Goal: Information Seeking & Learning: Compare options

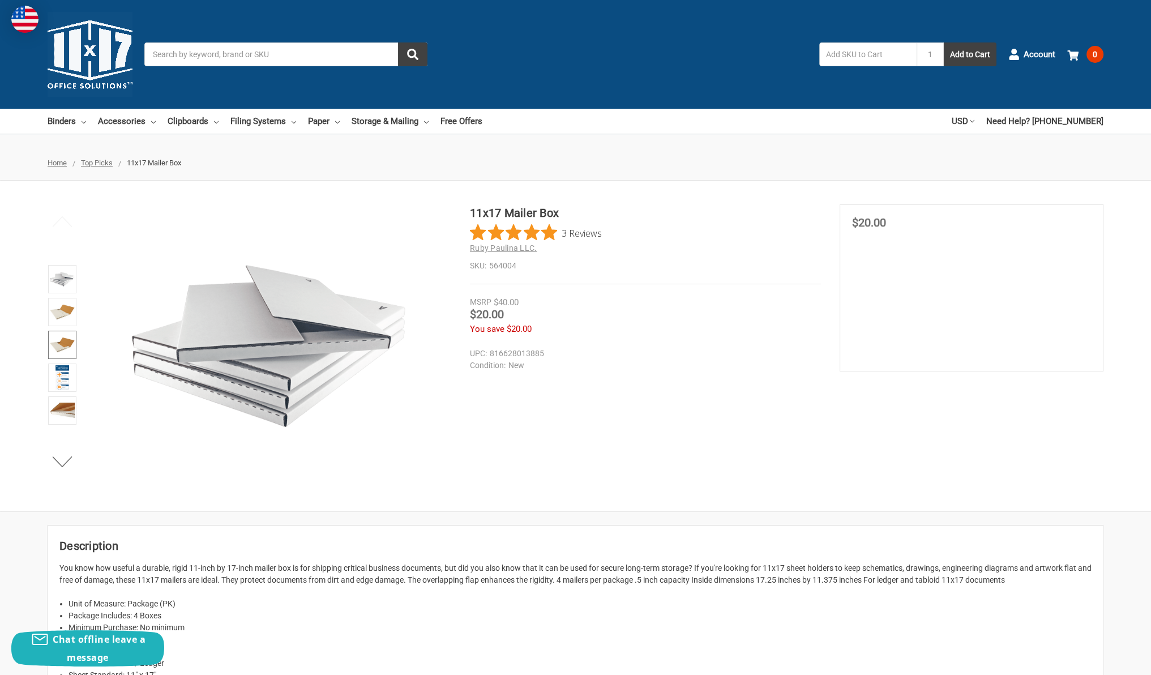
click at [57, 346] on img at bounding box center [62, 344] width 25 height 25
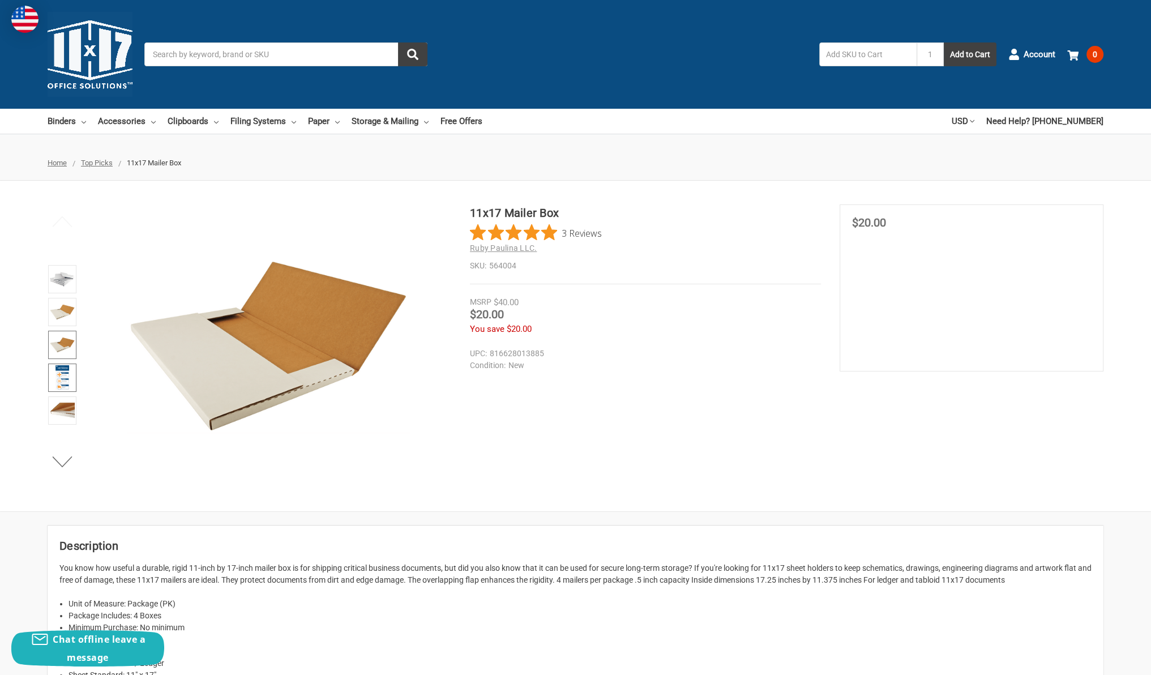
click at [66, 369] on img at bounding box center [62, 377] width 14 height 25
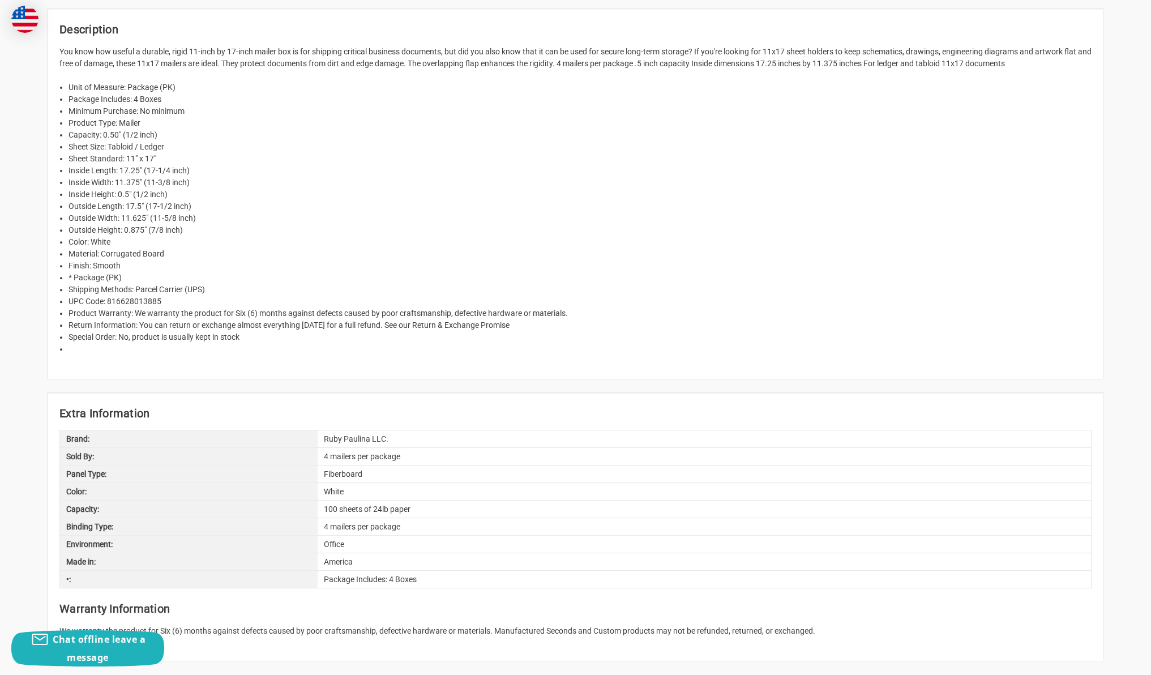
scroll to position [518, 0]
drag, startPoint x: 324, startPoint y: 438, endPoint x: 417, endPoint y: 431, distance: 93.1
click at [417, 431] on div "Ruby Paulina LLC." at bounding box center [704, 437] width 773 height 17
click at [414, 433] on div "Ruby Paulina LLC." at bounding box center [704, 437] width 773 height 17
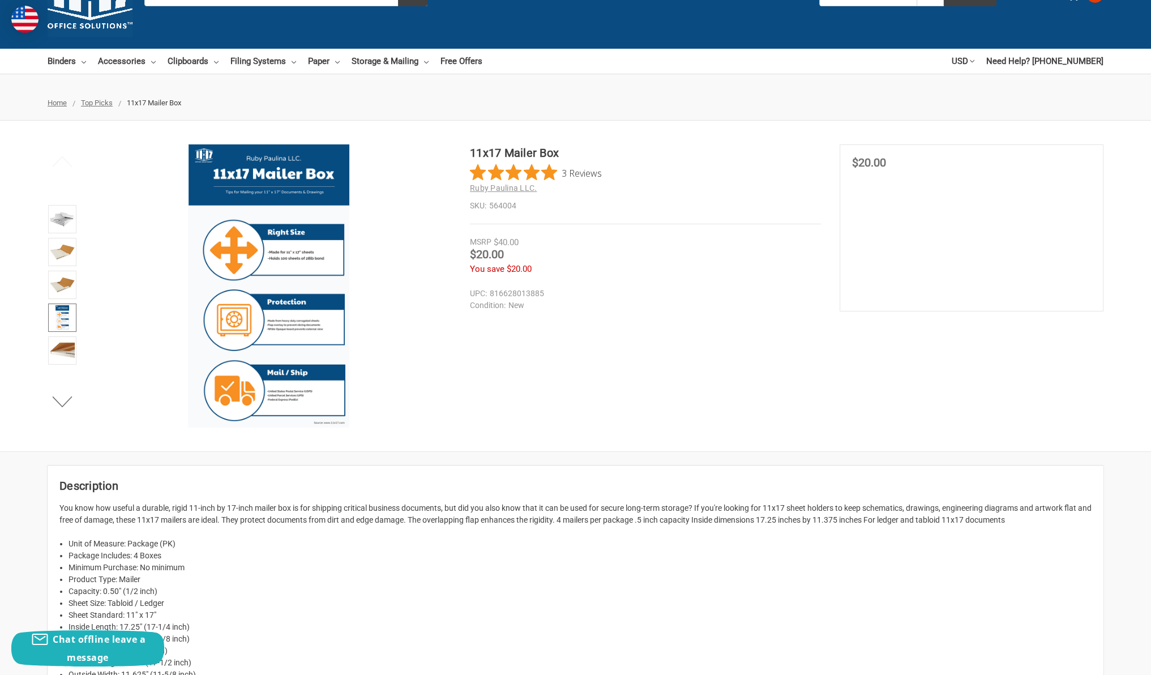
scroll to position [76, 0]
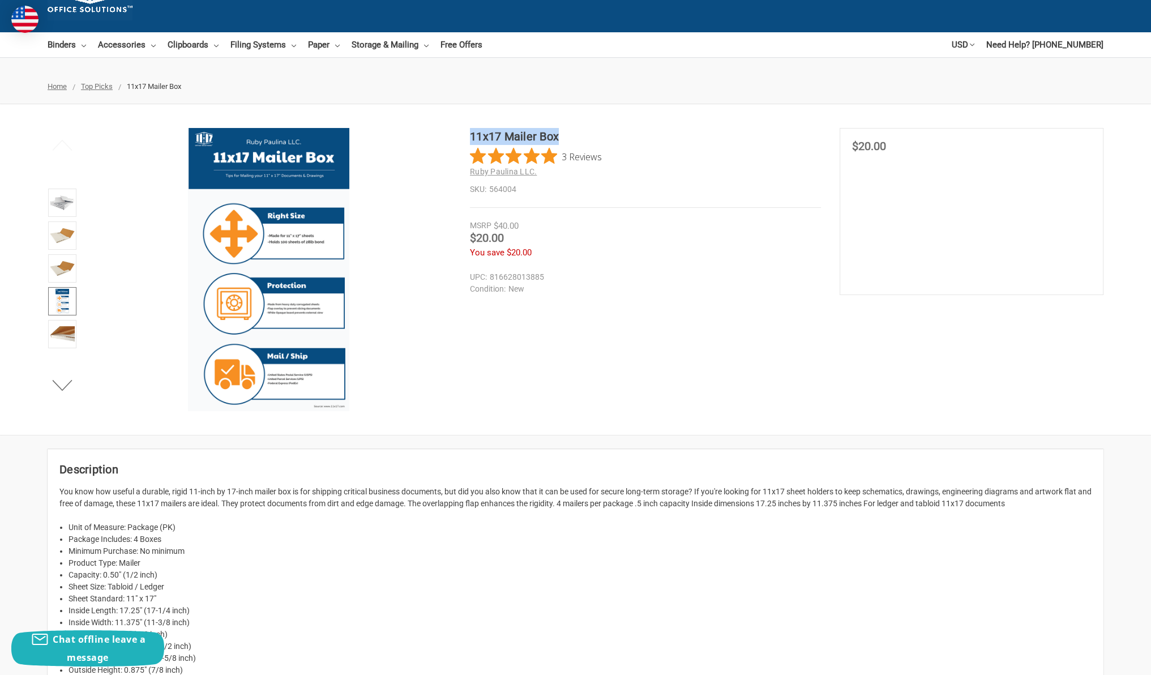
drag, startPoint x: 471, startPoint y: 134, endPoint x: 570, endPoint y: 140, distance: 99.3
click at [570, 140] on h1 "11x17 Mailer Box" at bounding box center [645, 136] width 351 height 17
copy h1 "11x17 Mailer Box"
click at [718, 320] on div "11x17 Mailer Box 3 Reviews Ruby Paulina LLC. SKU: 564004" at bounding box center [575, 269] width 1151 height 283
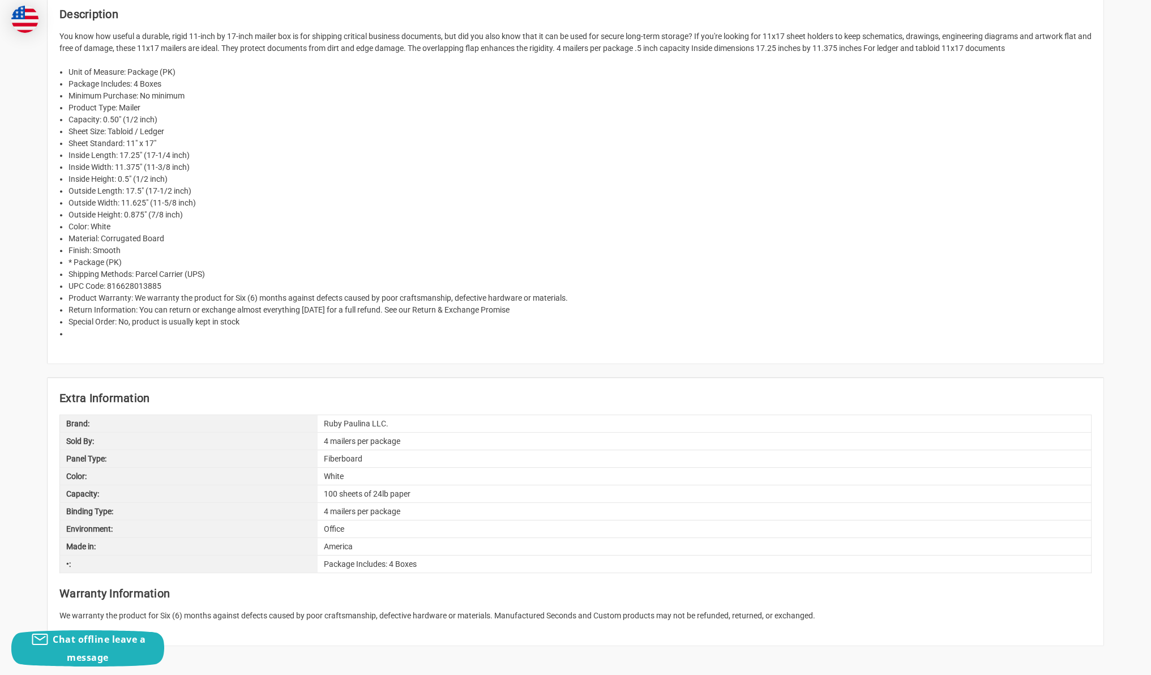
scroll to position [555, 0]
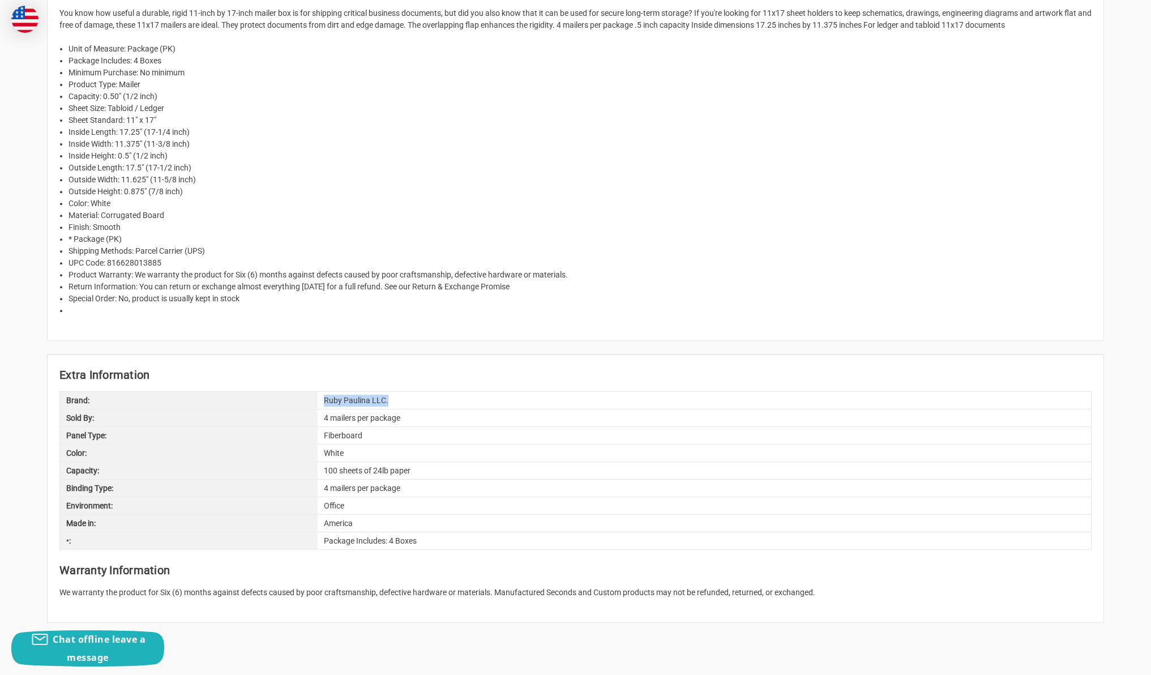
drag, startPoint x: 325, startPoint y: 402, endPoint x: 387, endPoint y: 403, distance: 62.3
click at [387, 403] on div "Ruby Paulina LLC." at bounding box center [704, 400] width 773 height 17
copy div "Ruby Paulina LLC."
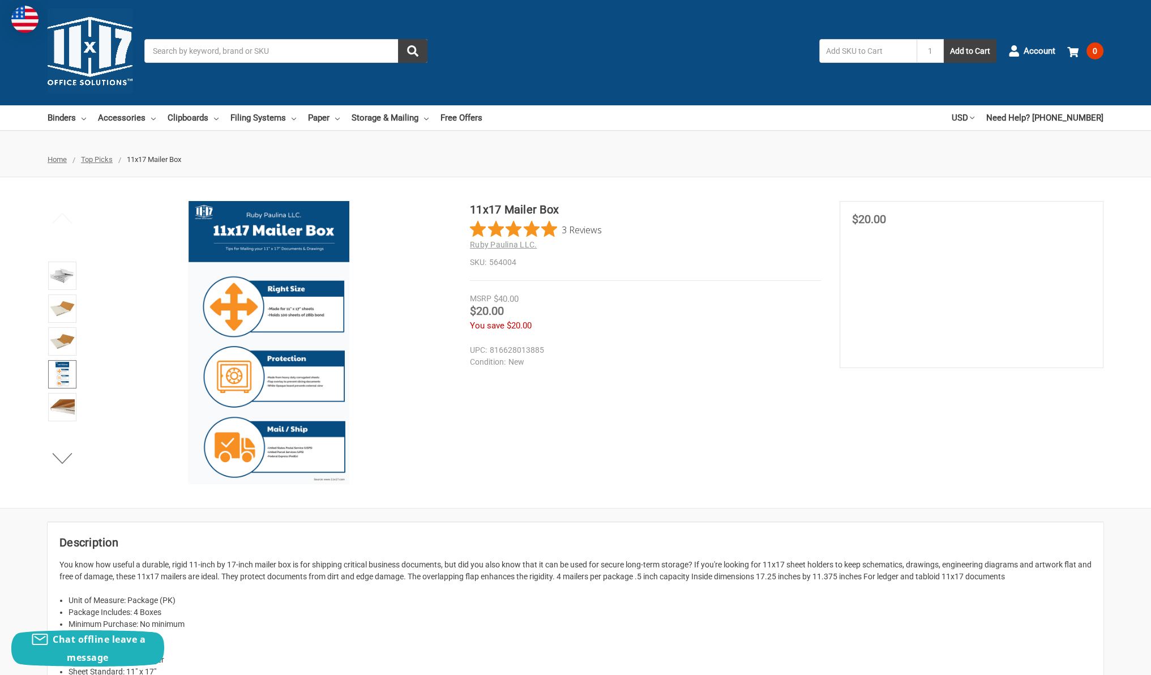
scroll to position [0, 0]
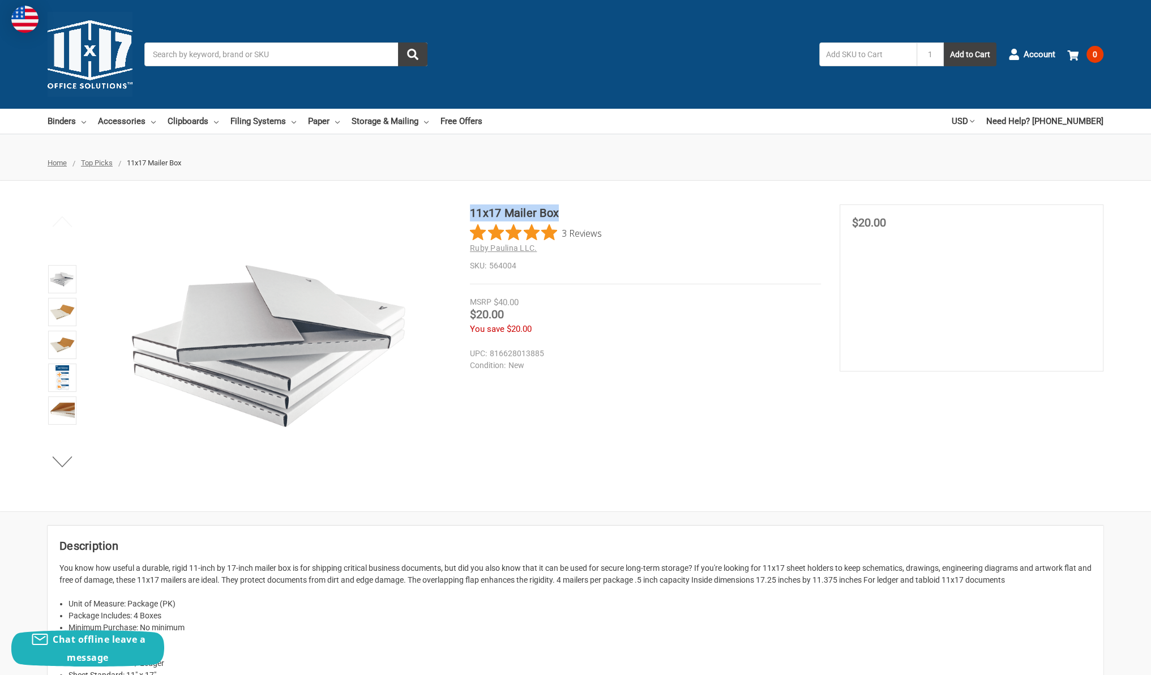
drag, startPoint x: 0, startPoint y: 0, endPoint x: 674, endPoint y: 213, distance: 706.6
click at [561, 211] on h1 "11x17 Mailer Box" at bounding box center [645, 212] width 351 height 17
copy h1 "11x17 Mailer Box"
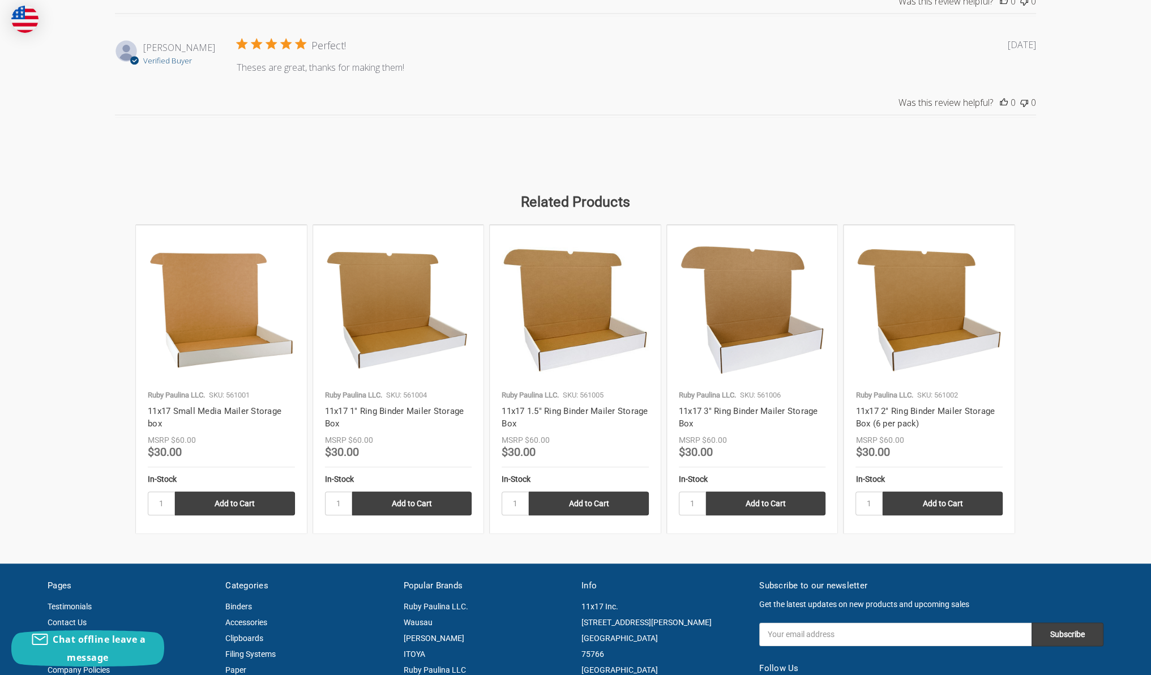
scroll to position [1621, 0]
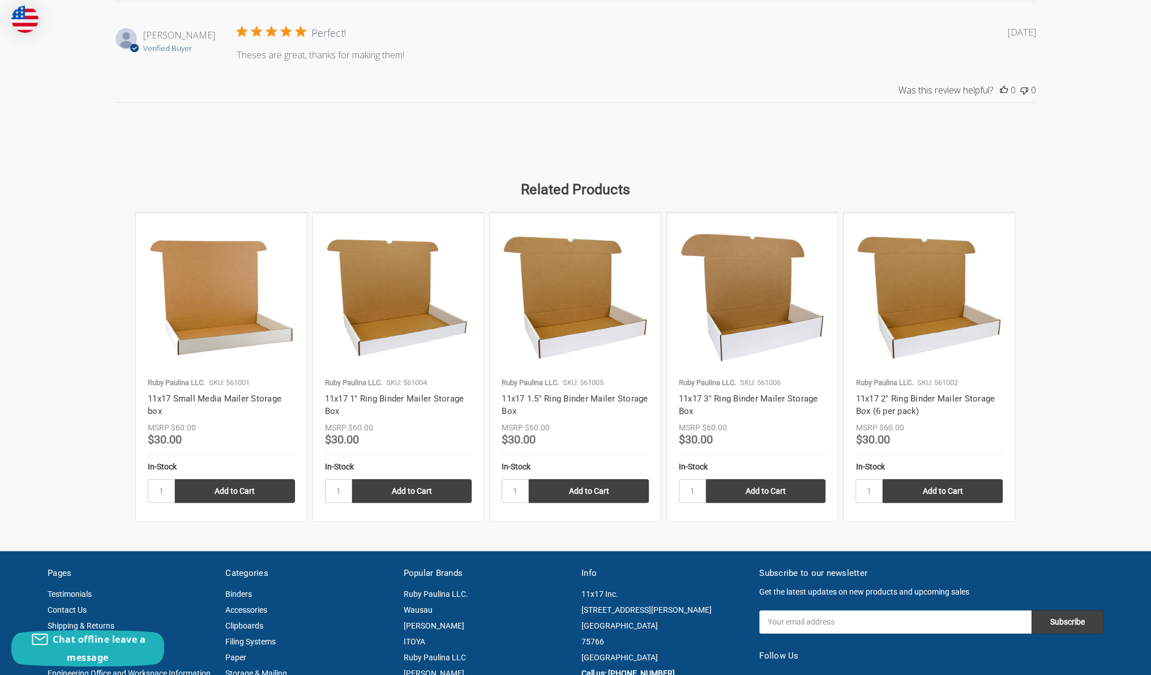
click at [206, 327] on img at bounding box center [221, 297] width 147 height 147
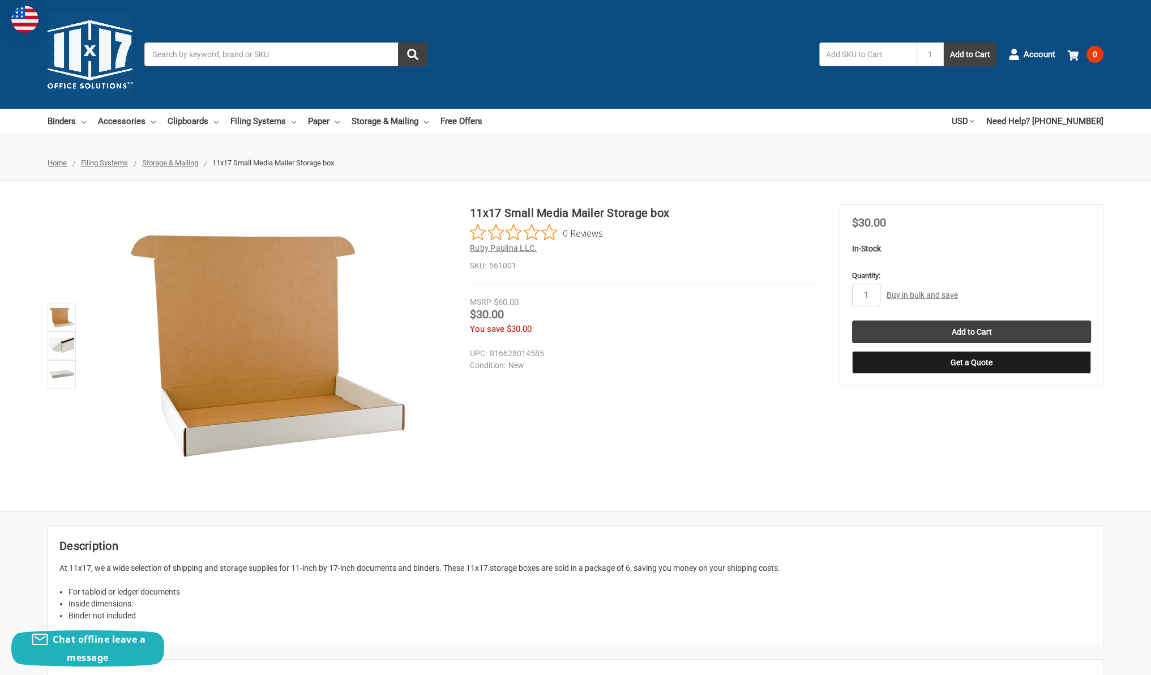
click at [508, 245] on span "Ruby Paulina LLC." at bounding box center [503, 247] width 67 height 9
drag, startPoint x: 0, startPoint y: 0, endPoint x: 692, endPoint y: 396, distance: 797.3
click at [692, 396] on div "11x17 Small Media Mailer Storage box 0 Reviews Ruby Paulina LLC. SKU: 561001" at bounding box center [575, 345] width 1151 height 283
click at [68, 376] on img at bounding box center [61, 374] width 25 height 25
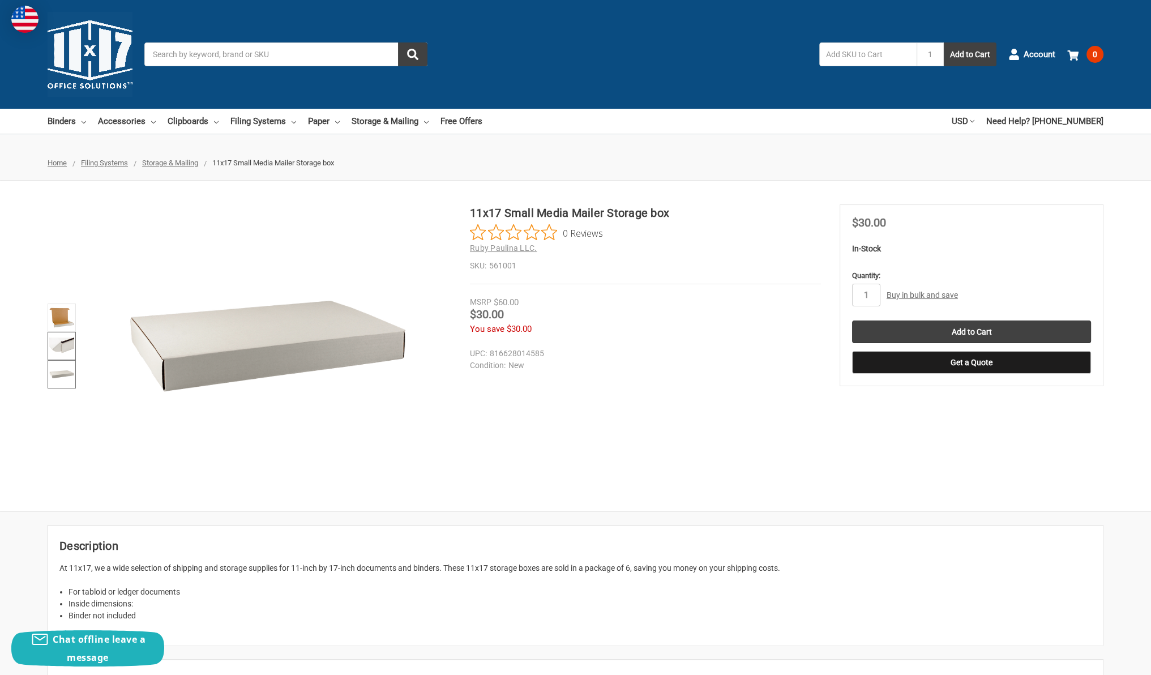
click at [72, 343] on img at bounding box center [61, 345] width 25 height 25
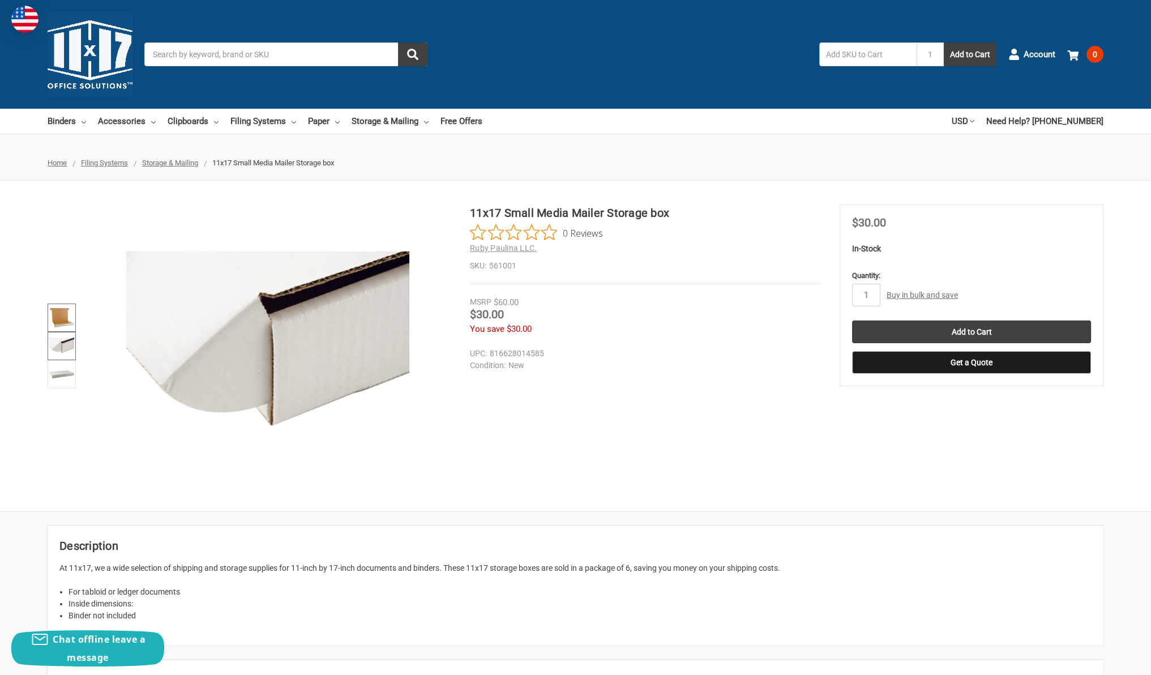
click at [52, 315] on img at bounding box center [61, 317] width 25 height 25
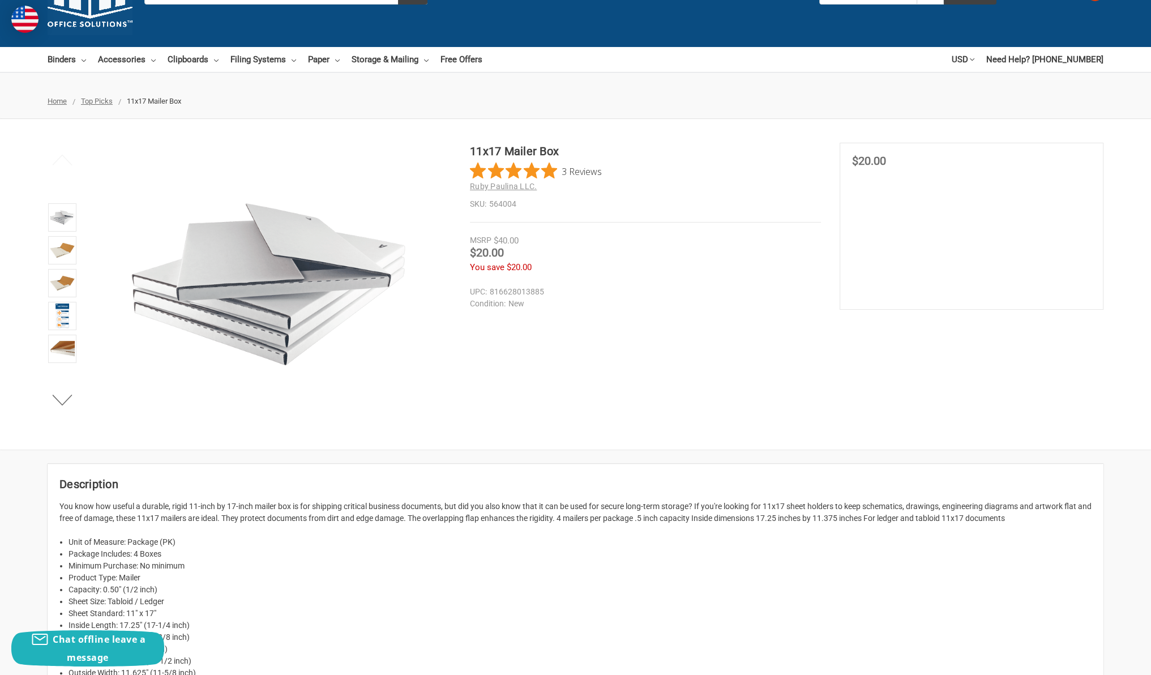
scroll to position [69, 0]
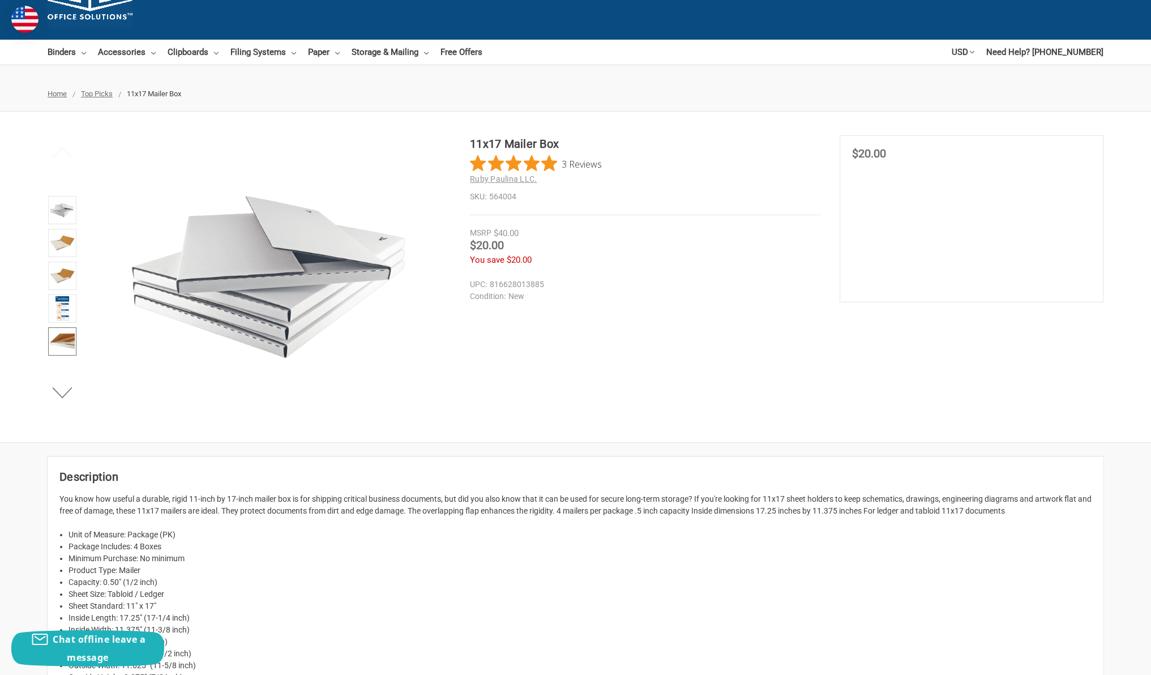
click at [63, 344] on img at bounding box center [62, 341] width 25 height 25
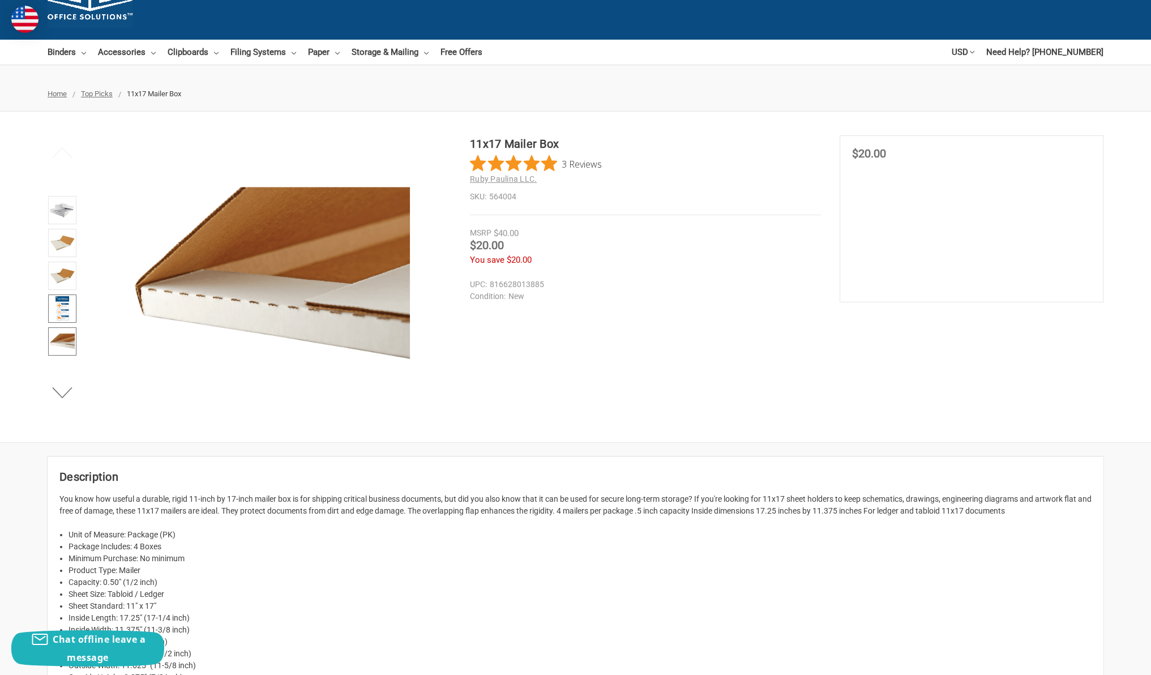
click at [58, 297] on img at bounding box center [62, 308] width 14 height 25
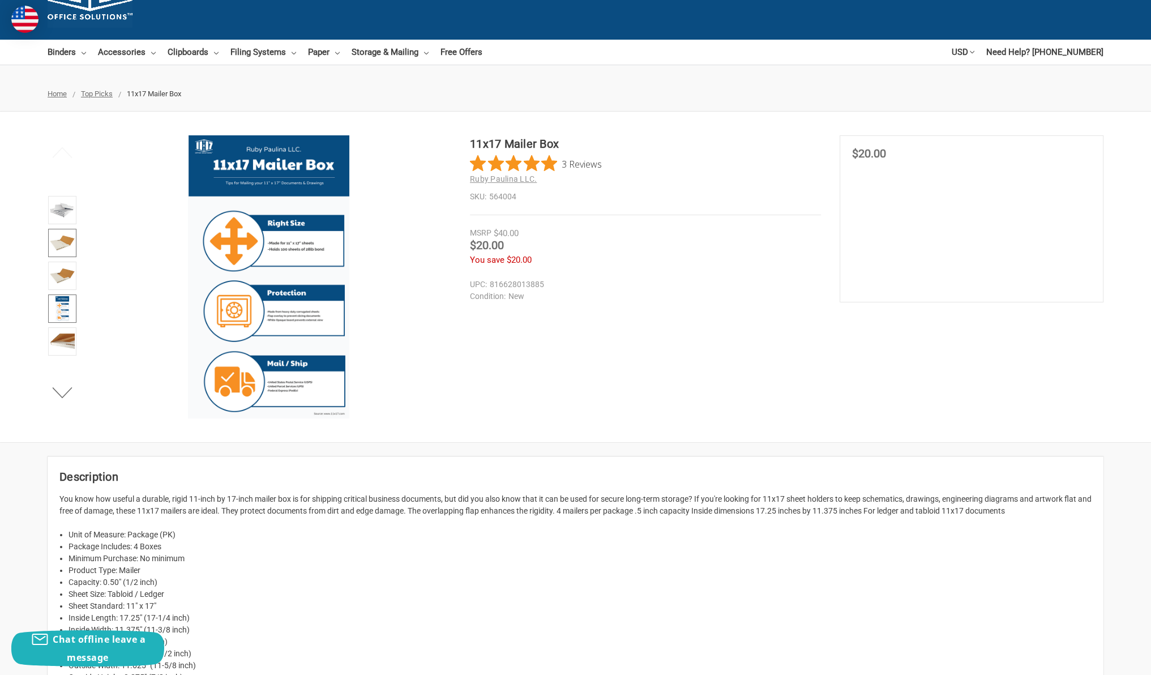
click at [54, 255] on img at bounding box center [62, 242] width 25 height 25
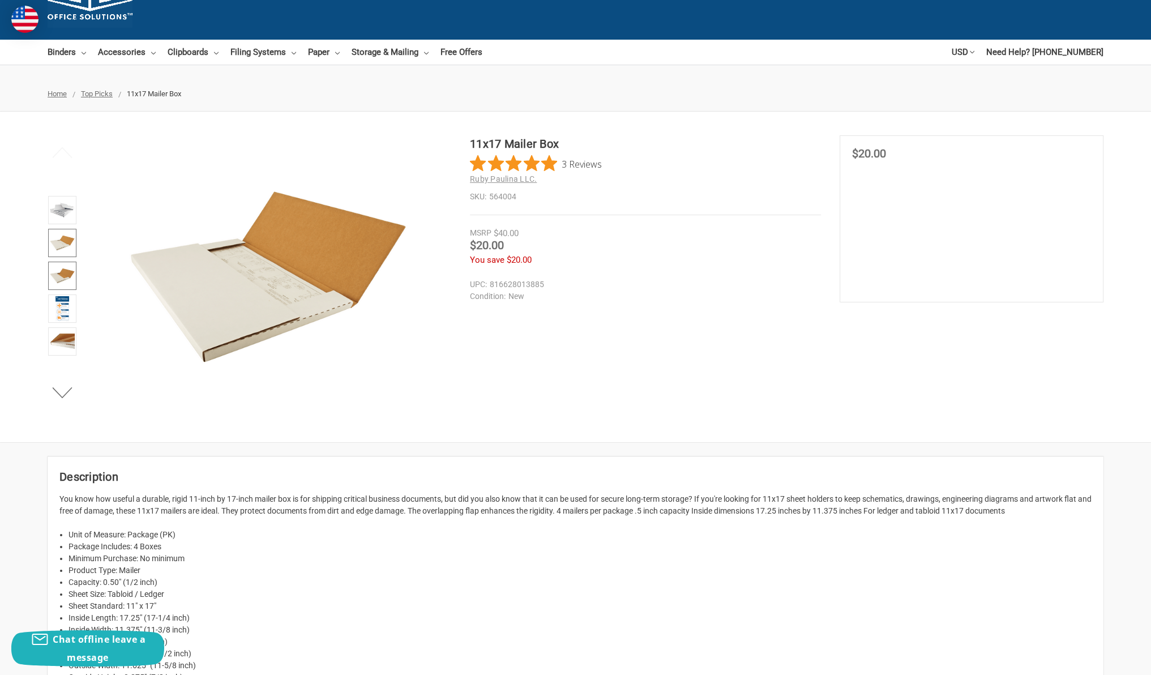
click at [65, 275] on img at bounding box center [62, 275] width 25 height 25
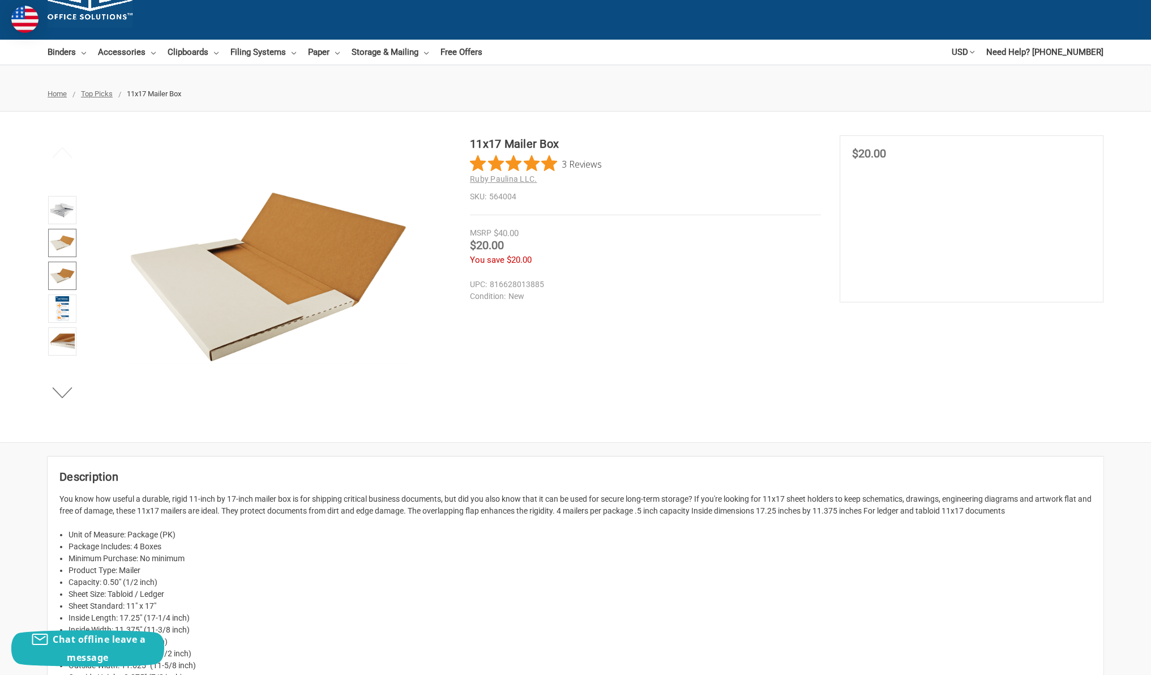
click at [68, 246] on img at bounding box center [62, 242] width 25 height 25
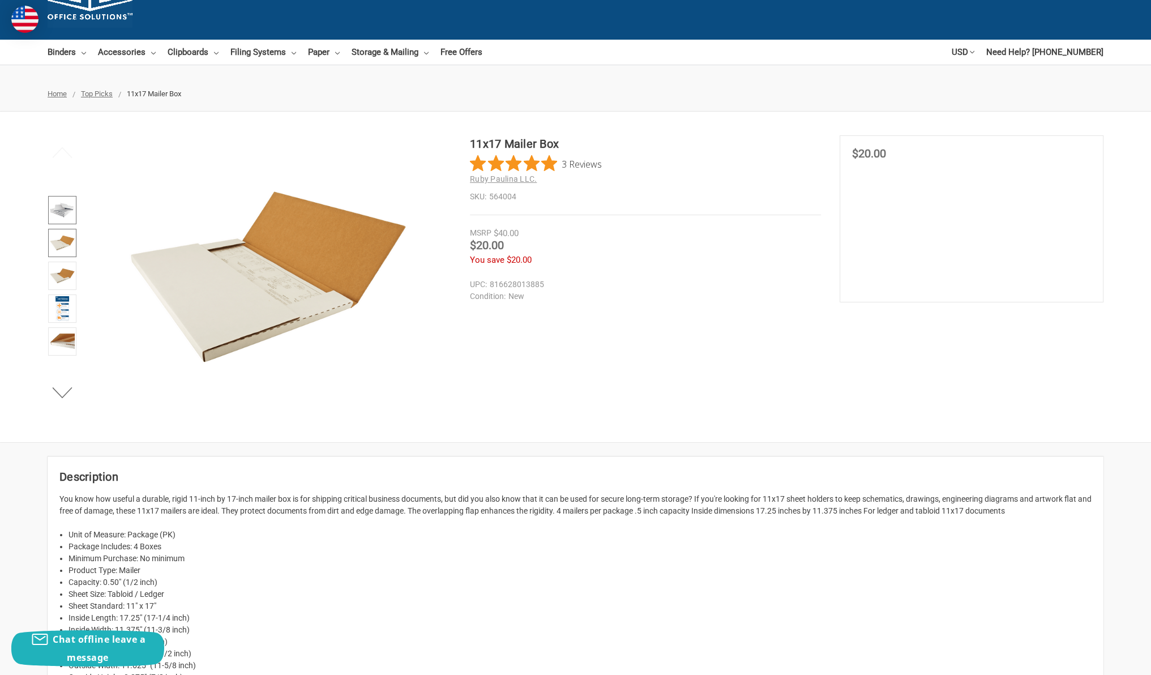
click at [69, 204] on img at bounding box center [62, 210] width 25 height 25
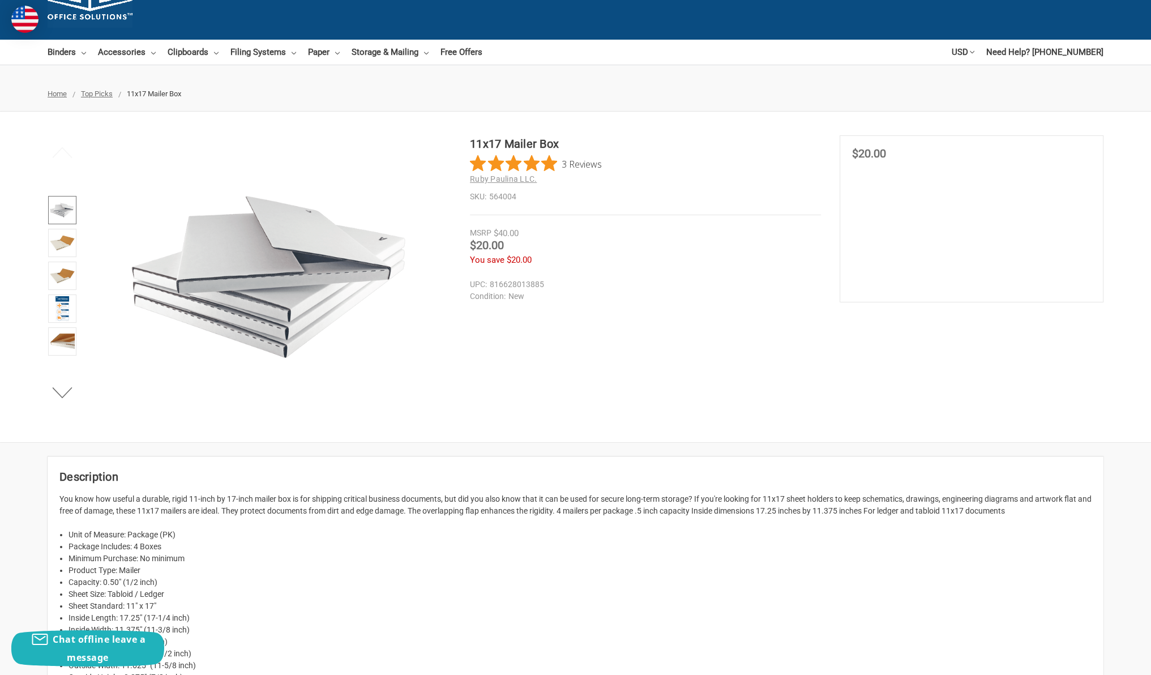
click at [104, 94] on span "Top Picks" at bounding box center [97, 93] width 32 height 8
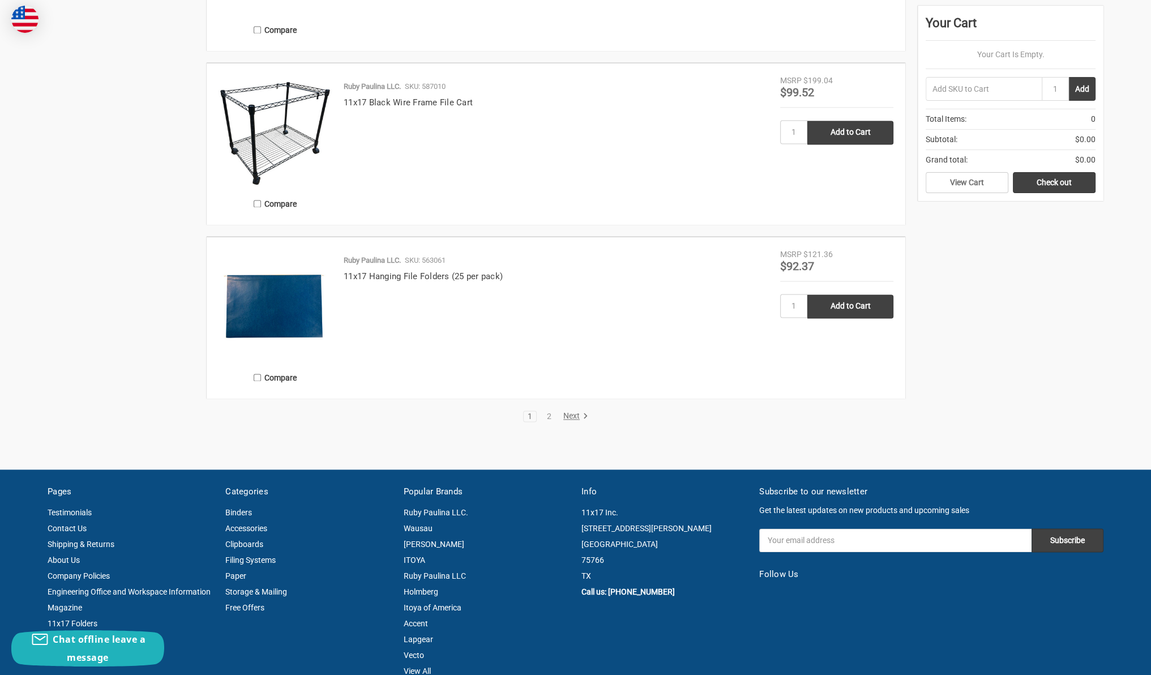
scroll to position [2136, 0]
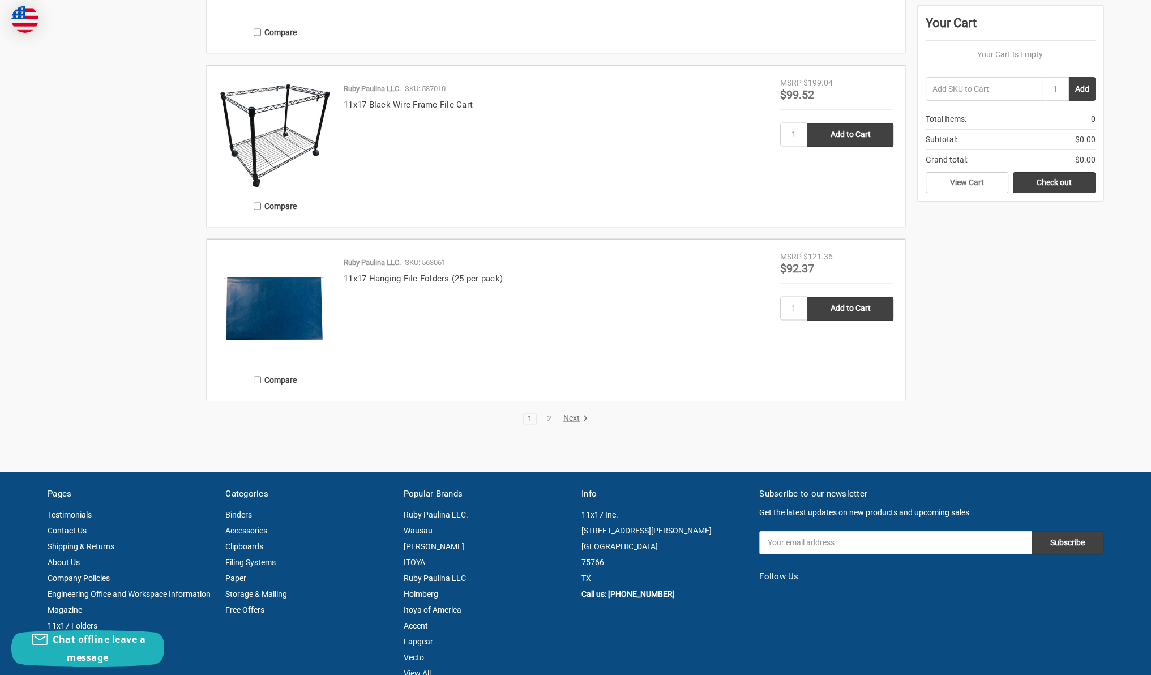
click at [562, 413] on link "Next" at bounding box center [573, 418] width 29 height 10
